Goal: Information Seeking & Learning: Learn about a topic

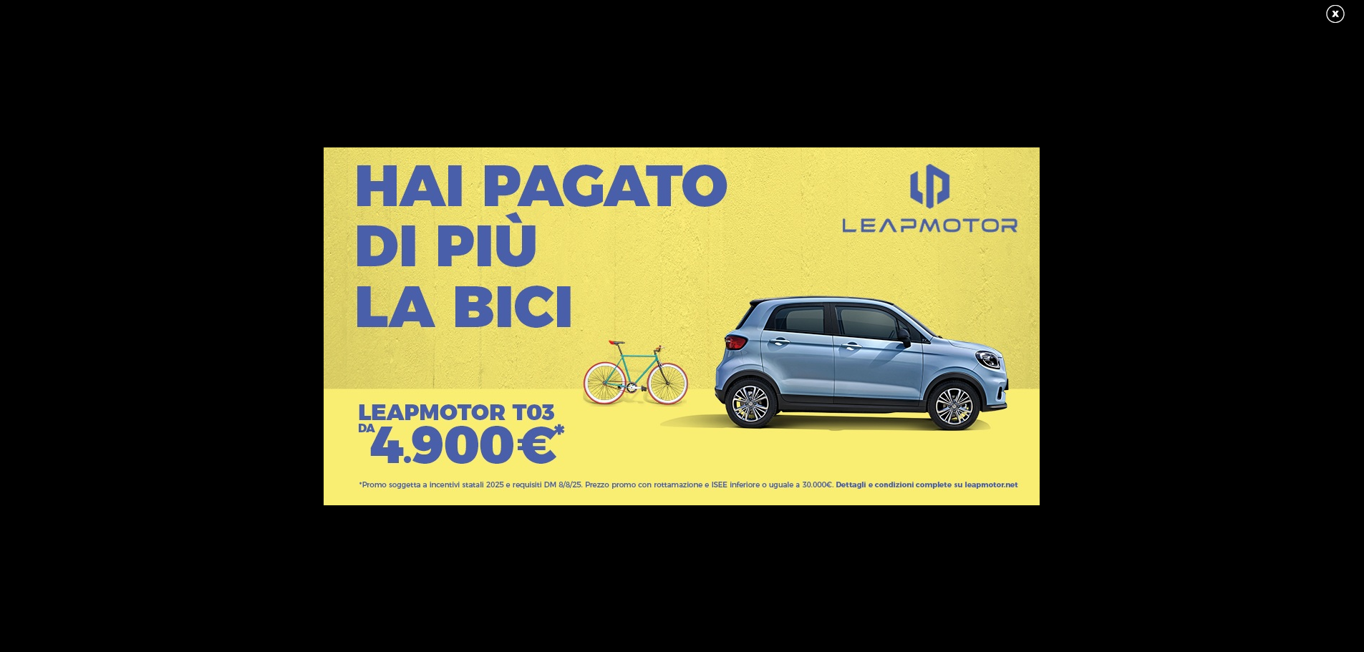
click at [1327, 10] on link at bounding box center [1342, 14] width 36 height 21
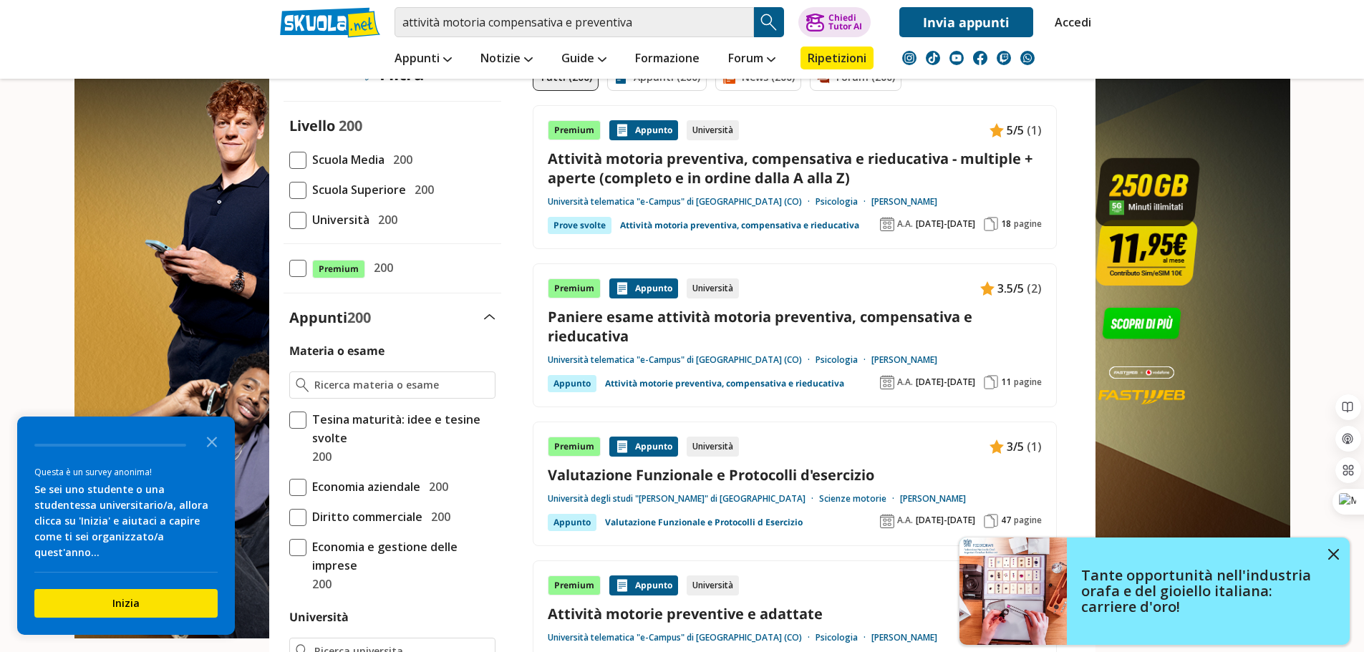
scroll to position [95, 0]
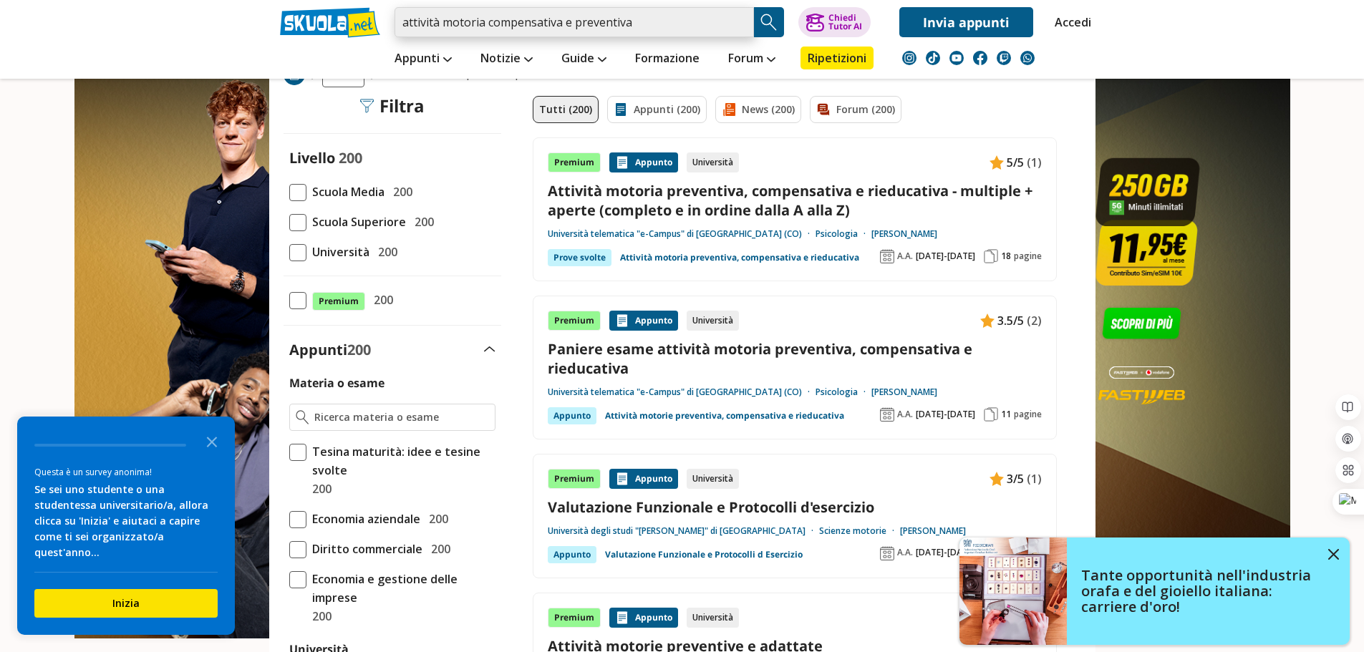
click at [660, 27] on input "attività motoria compensativa e preventiva" at bounding box center [573, 22] width 359 height 30
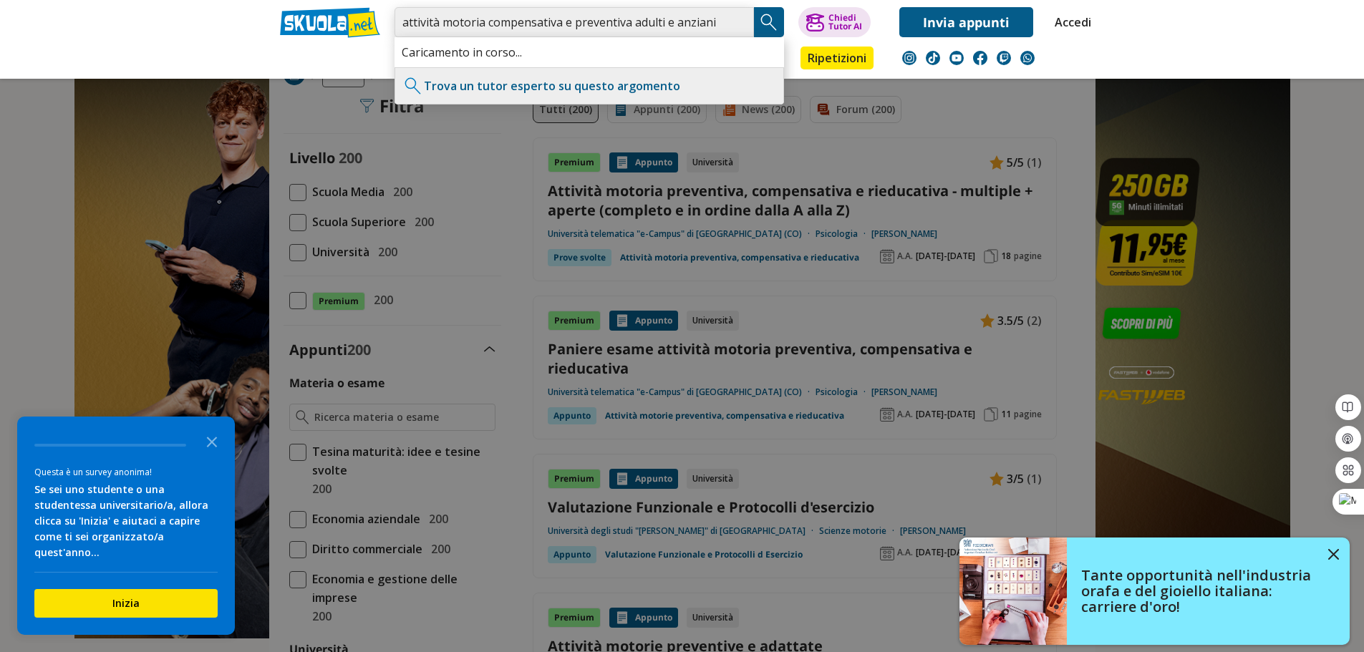
type input "attività motoria compensativa e preventiva adulti e anziani"
click at [767, 22] on img "Search Button" at bounding box center [768, 21] width 21 height 21
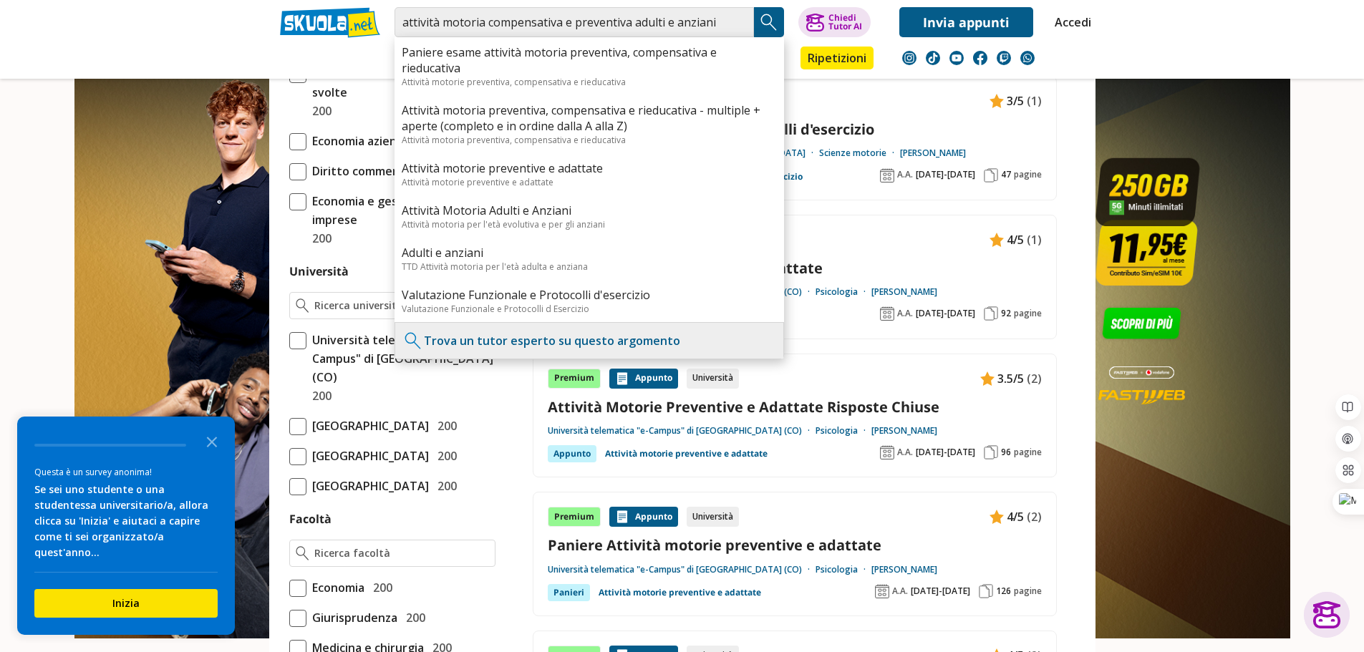
scroll to position [573, 0]
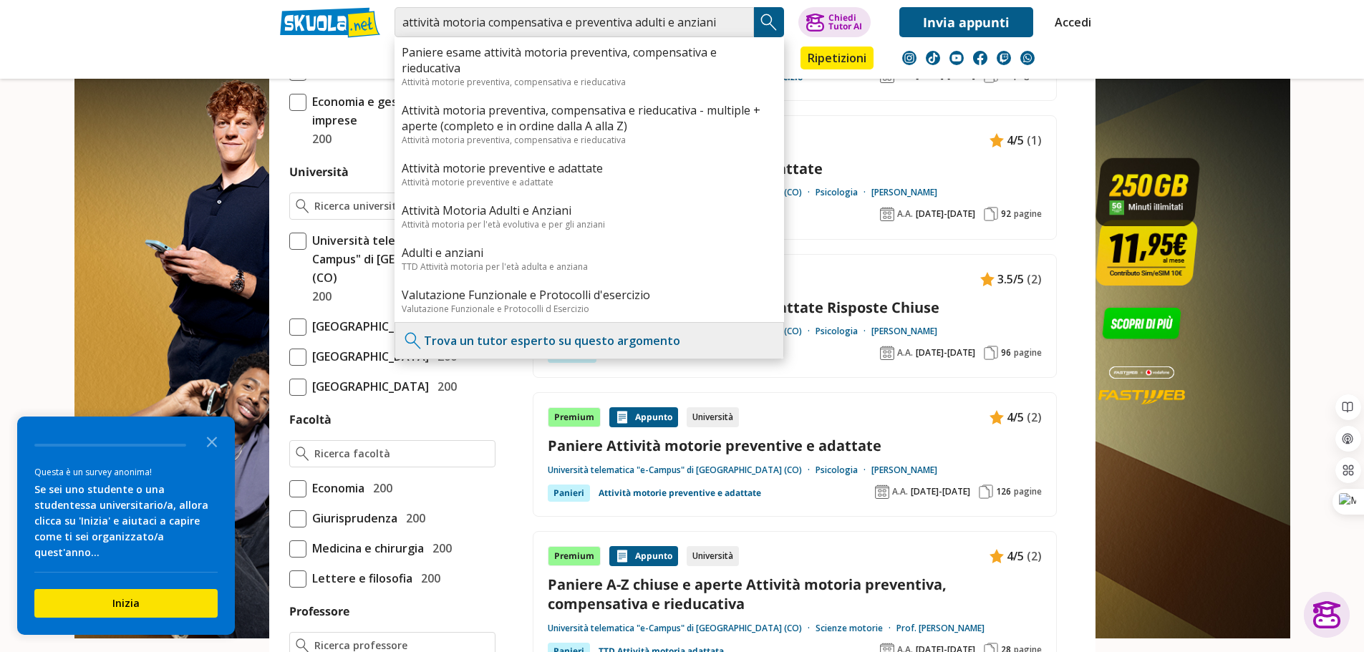
click at [845, 142] on div "Premium Appunto Università 4/5 (1)" at bounding box center [795, 140] width 494 height 20
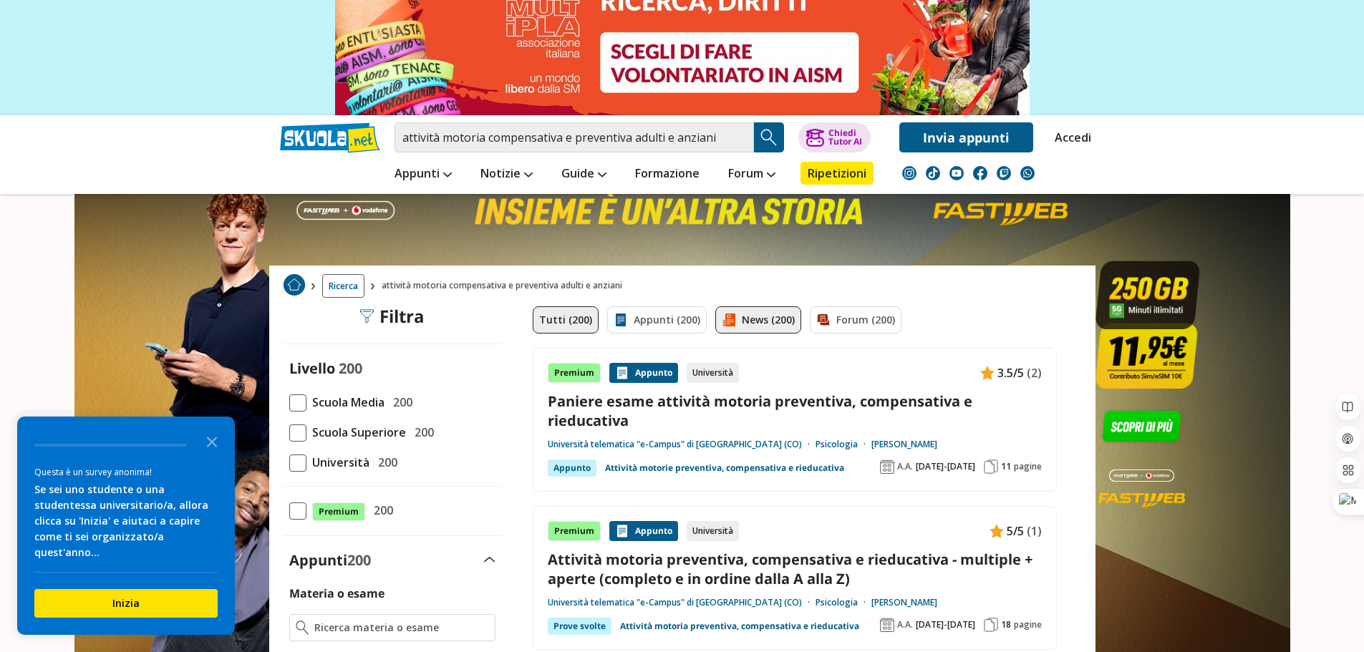
scroll to position [95, 0]
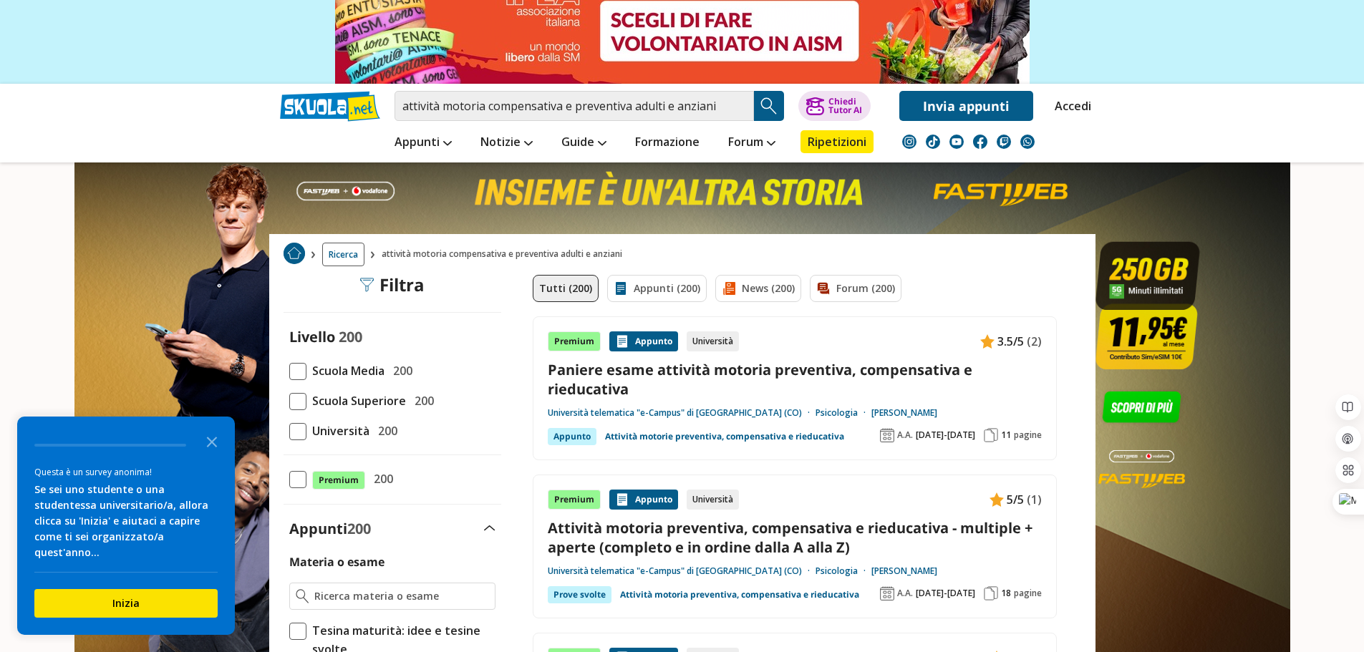
click at [703, 371] on link "Paniere esame attività motoria preventiva, compensativa e rieducativa" at bounding box center [795, 379] width 494 height 39
click at [699, 534] on link "Attività motoria preventiva, compensativa e rieducativa - multiple + aperte (co…" at bounding box center [795, 537] width 494 height 39
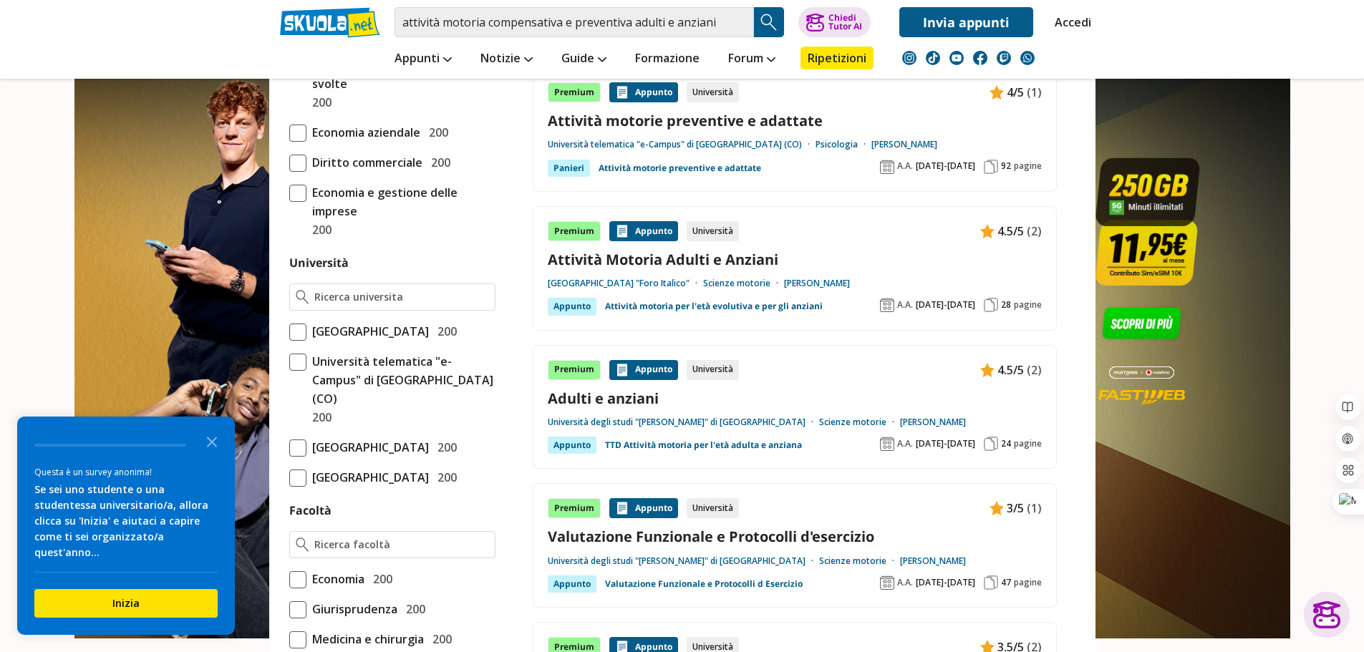
scroll to position [668, 0]
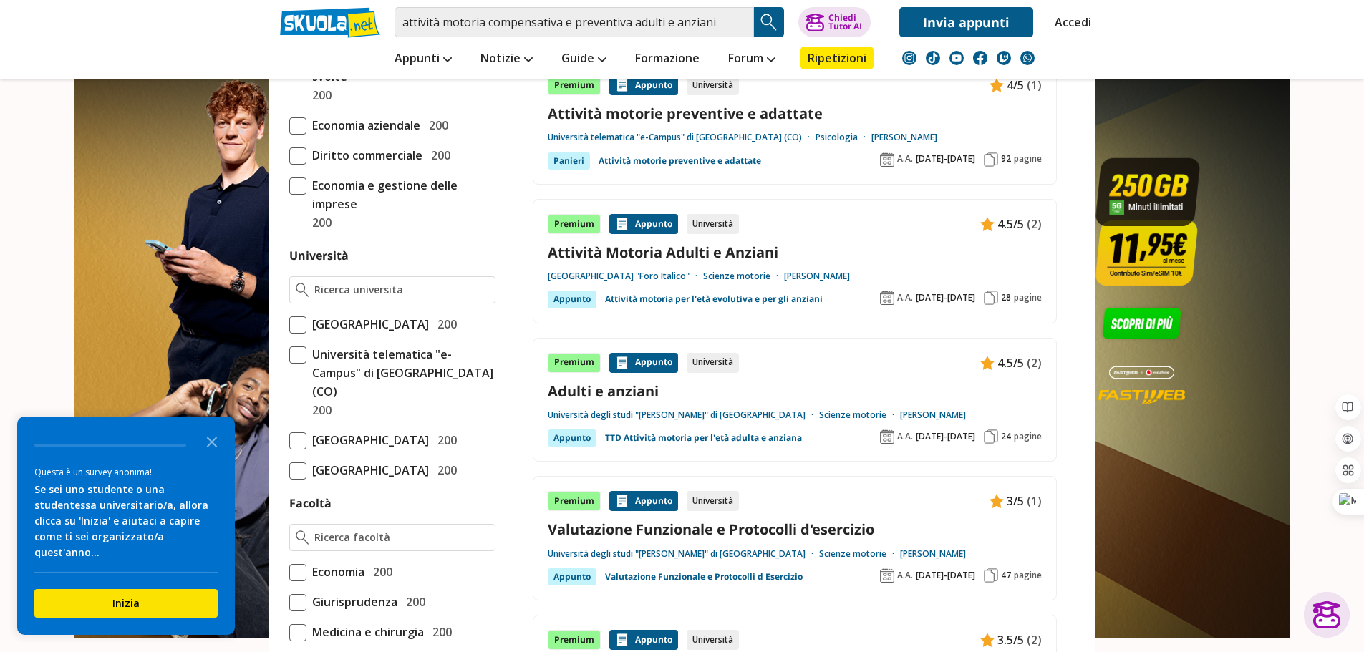
click at [709, 258] on link "Attività Motoria Adulti e Anziani" at bounding box center [795, 252] width 494 height 19
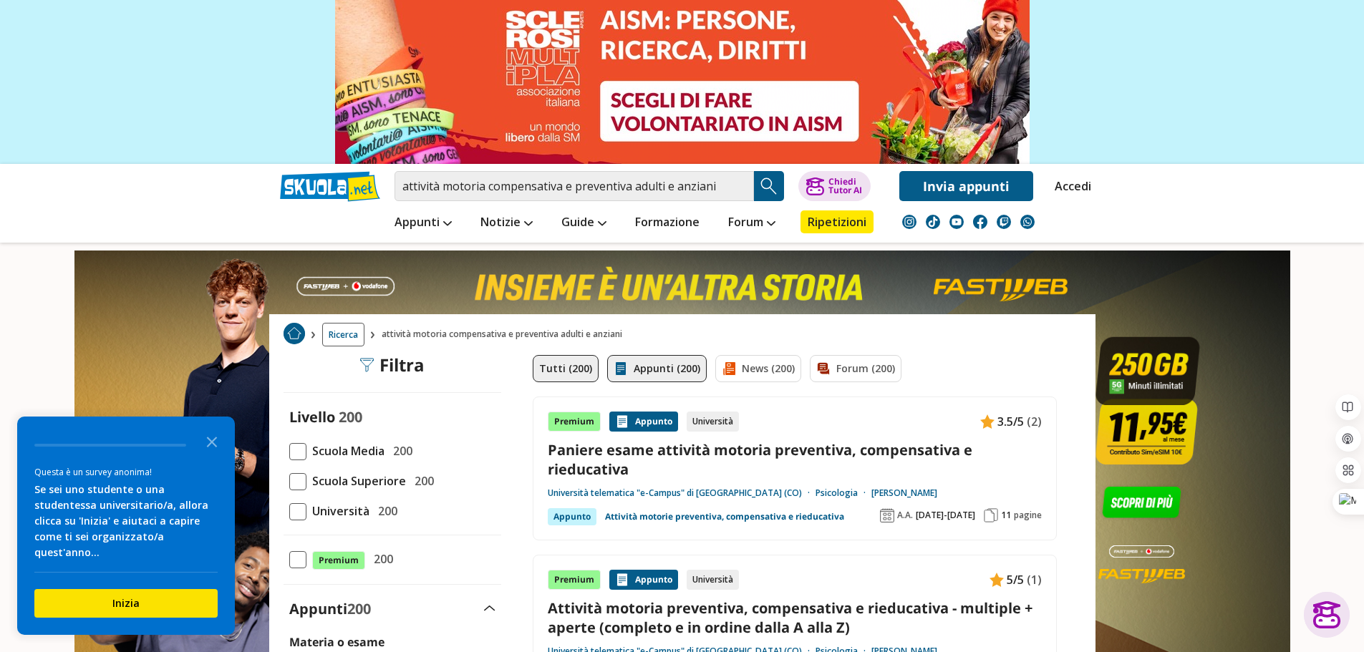
scroll to position [191, 0]
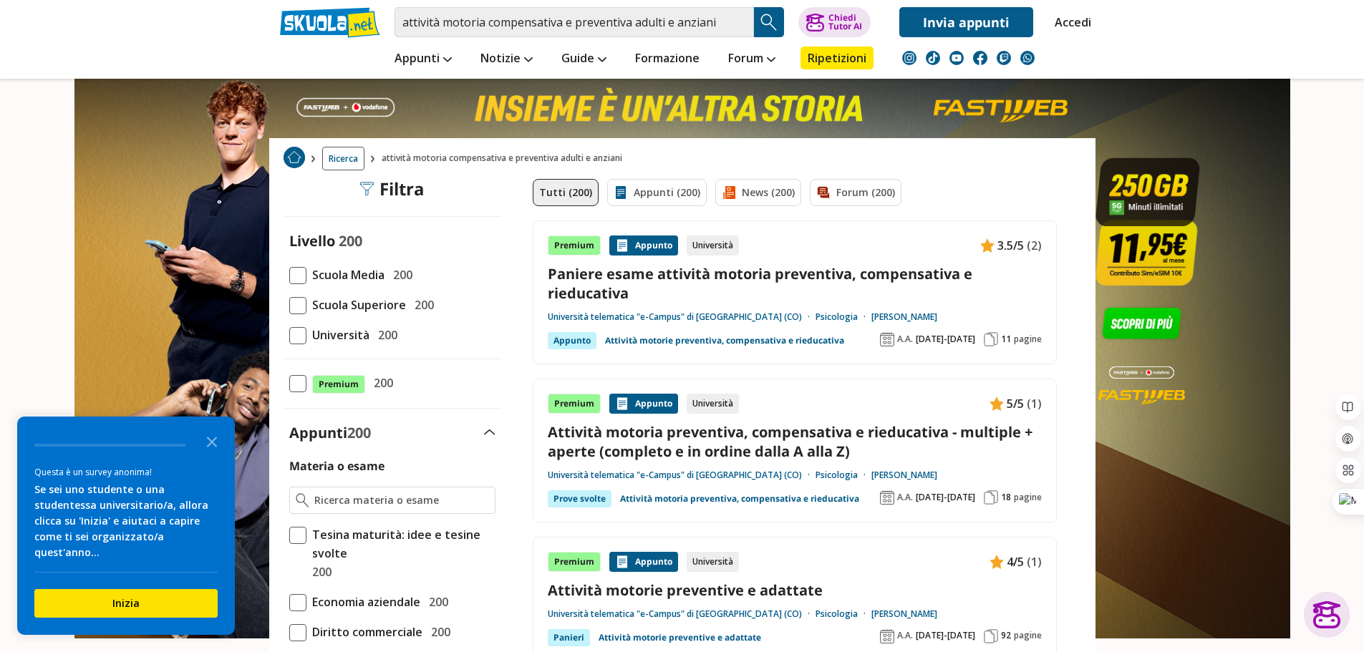
click at [298, 338] on span at bounding box center [297, 335] width 17 height 17
click at [289, 335] on input "Università 200" at bounding box center [289, 335] width 0 height 0
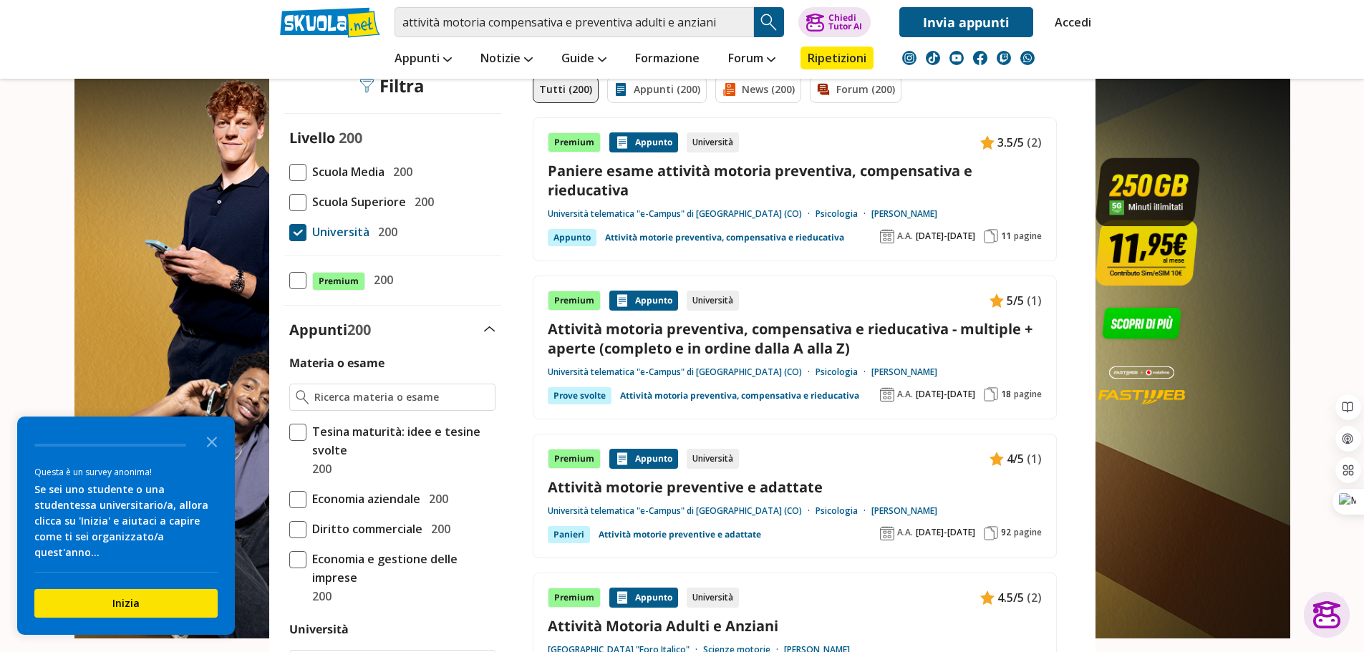
scroll to position [382, 0]
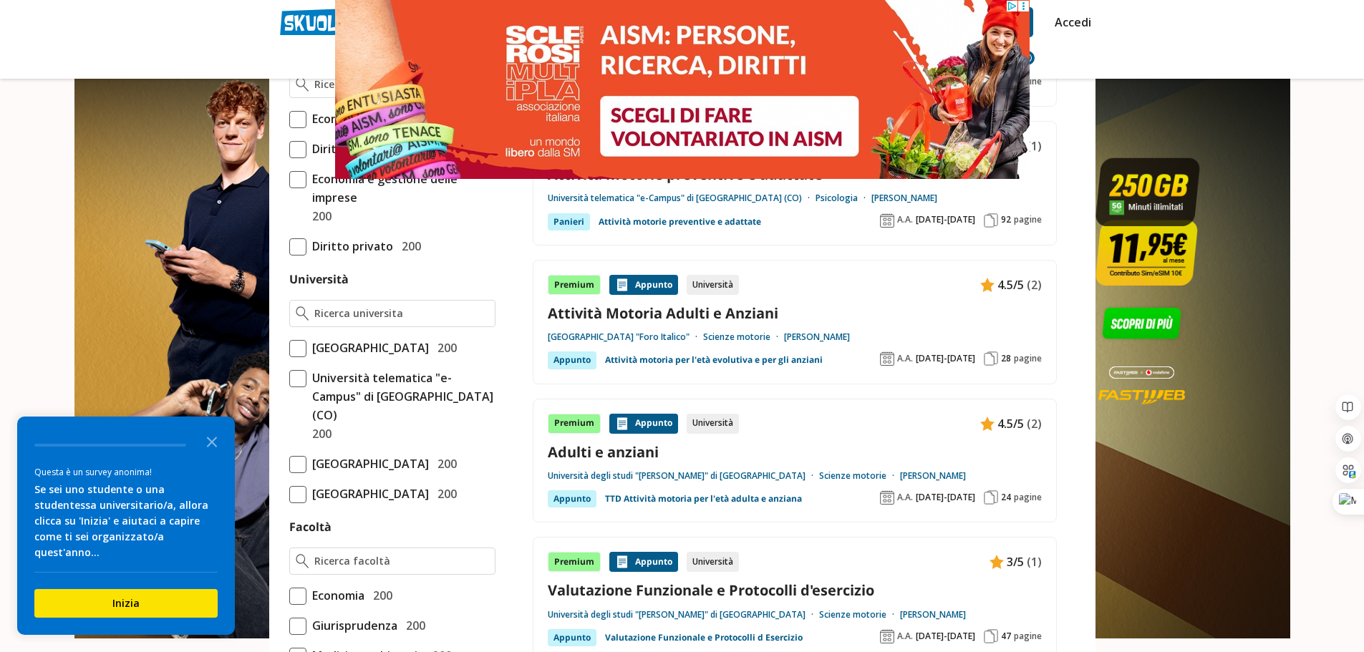
scroll to position [477, 0]
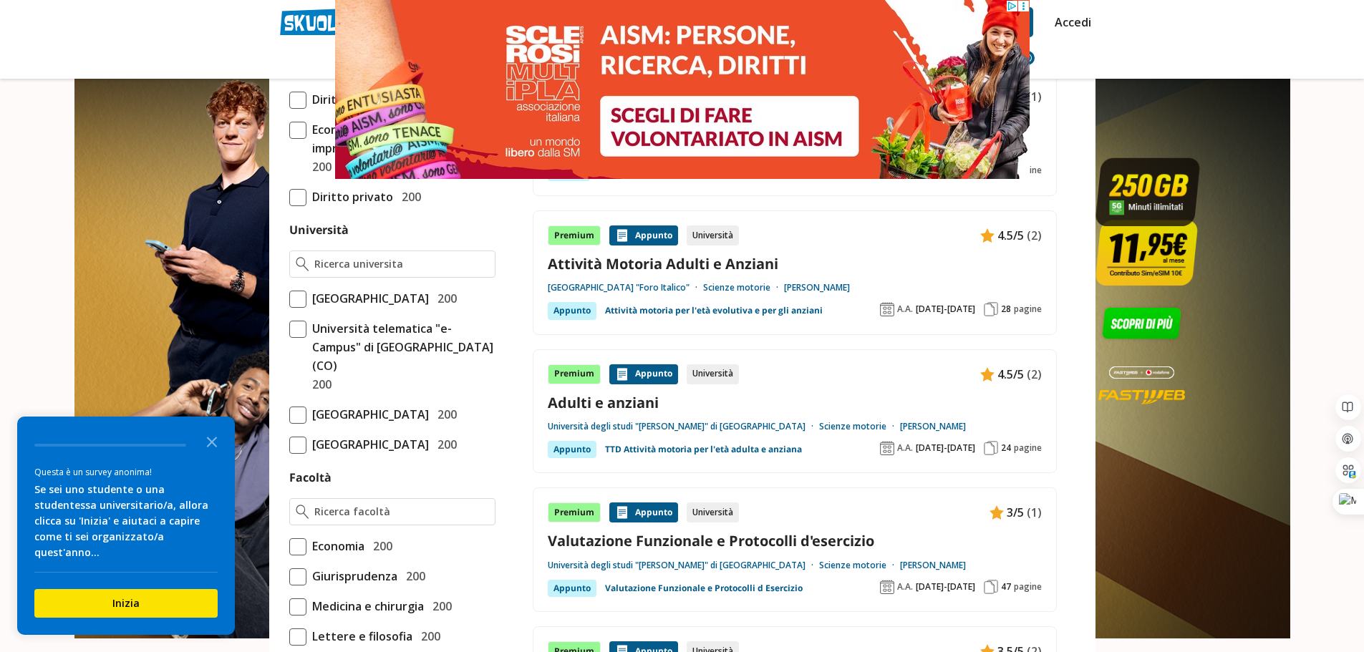
click at [590, 402] on link "Adulti e anziani" at bounding box center [795, 402] width 494 height 19
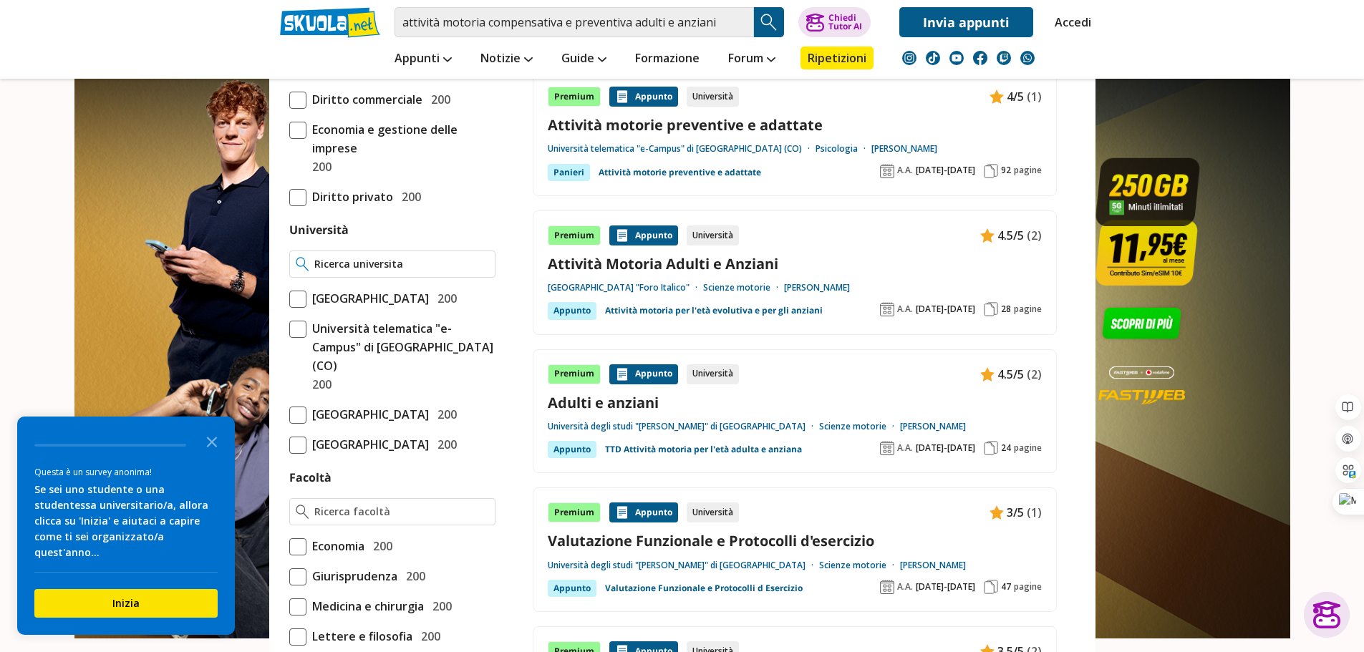
click at [392, 263] on input "Università" at bounding box center [401, 264] width 174 height 14
click at [399, 294] on div "Universita telematica " Pegaso " di Napoli" at bounding box center [392, 302] width 205 height 49
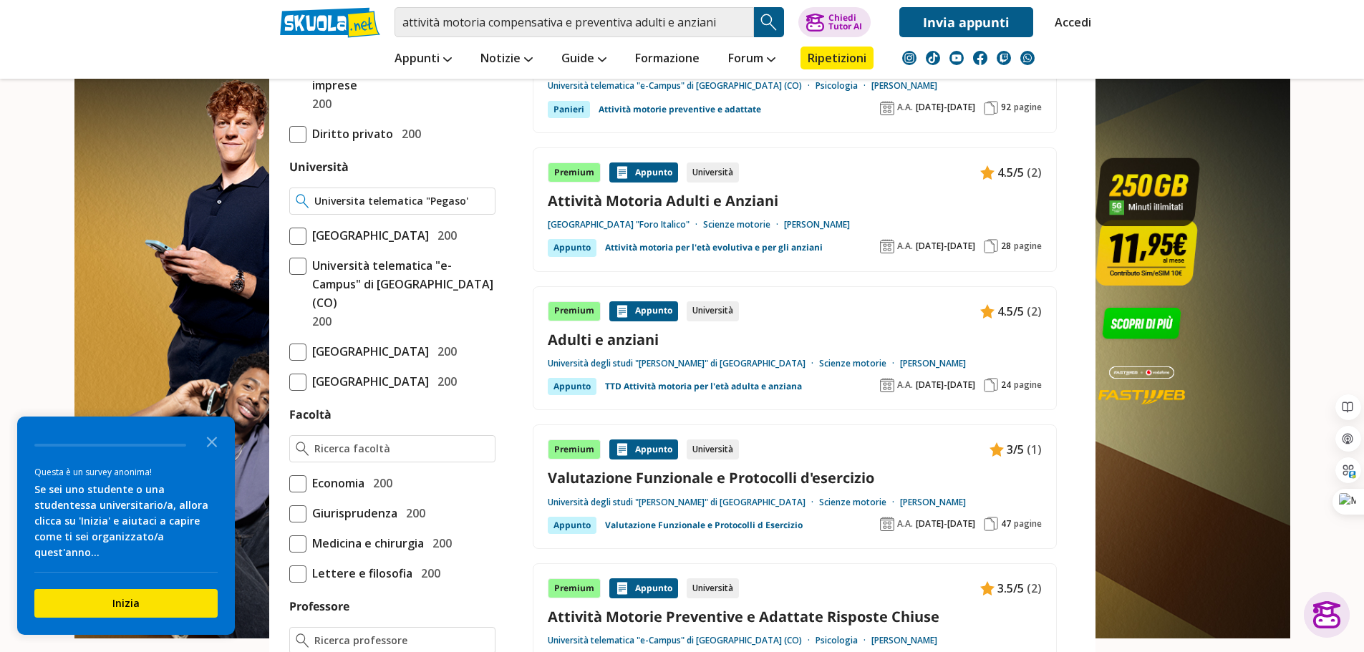
scroll to position [573, 0]
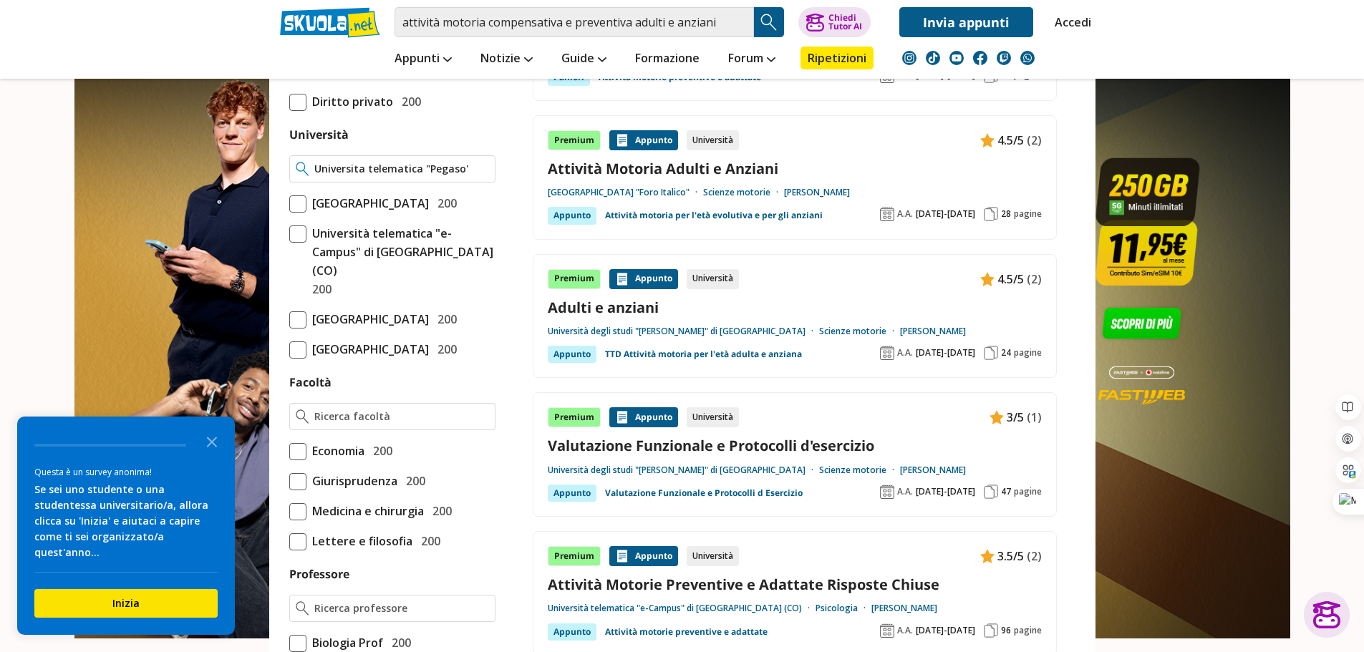
type input "Universita telematica "Pegaso" di [GEOGRAPHIC_DATA]"
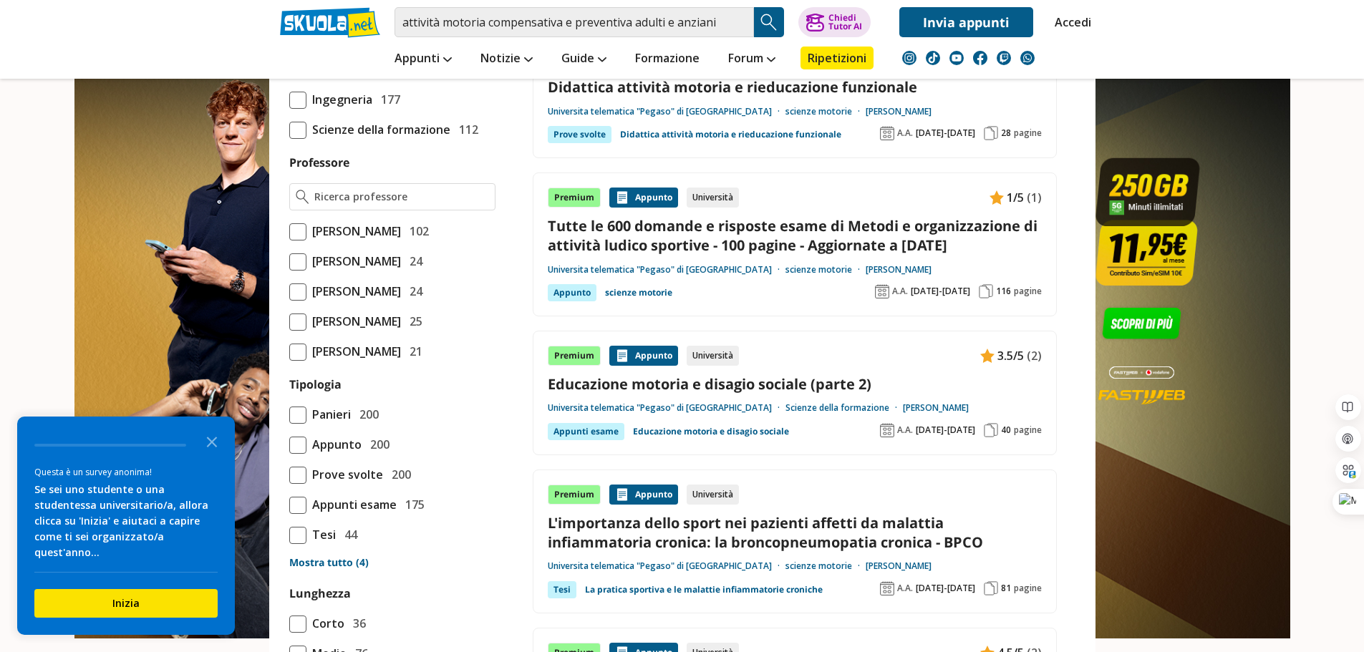
scroll to position [1145, 0]
